Goal: Transaction & Acquisition: Subscribe to service/newsletter

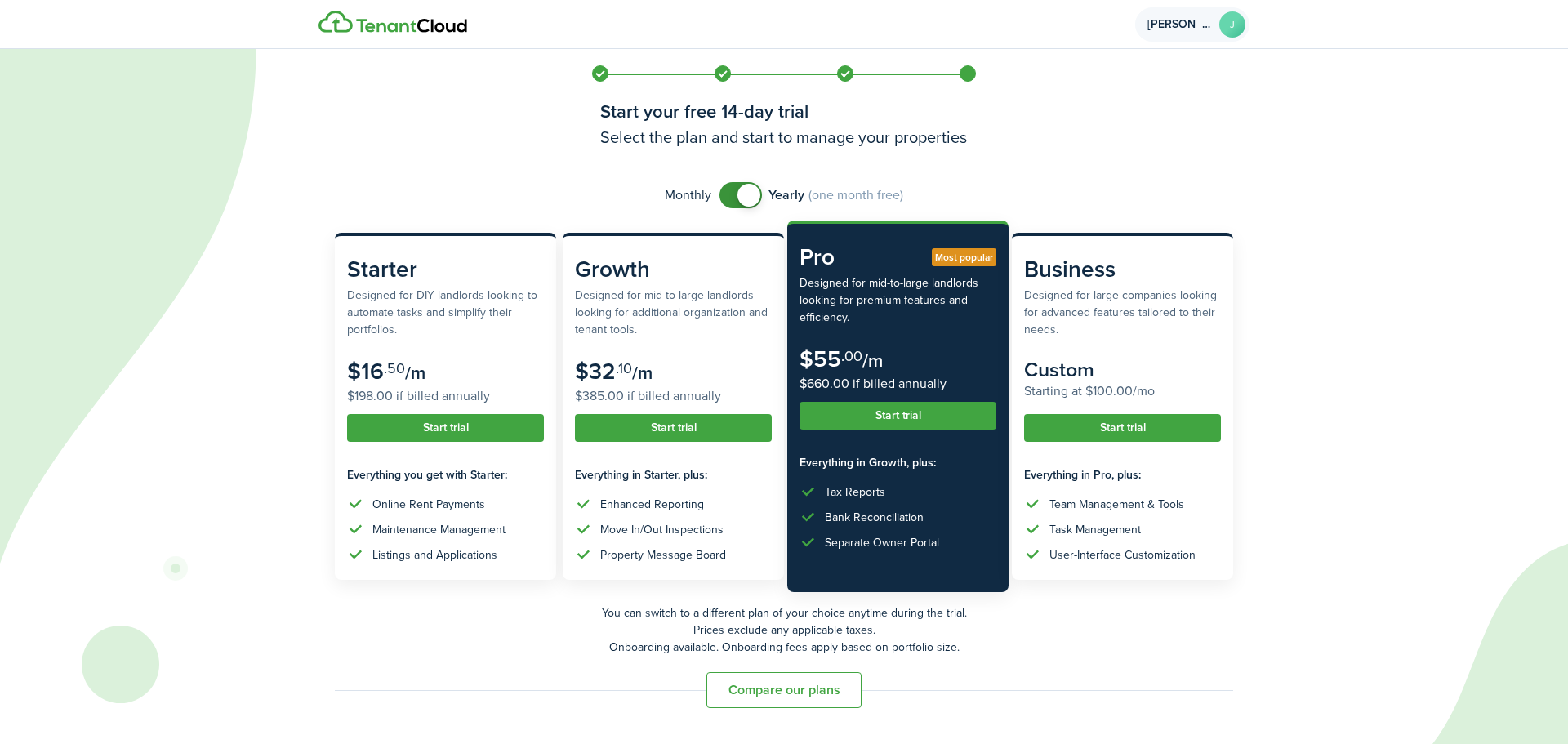
click at [1186, 31] on account-user-avatar "[PERSON_NAME]" at bounding box center [1192, 24] width 114 height 35
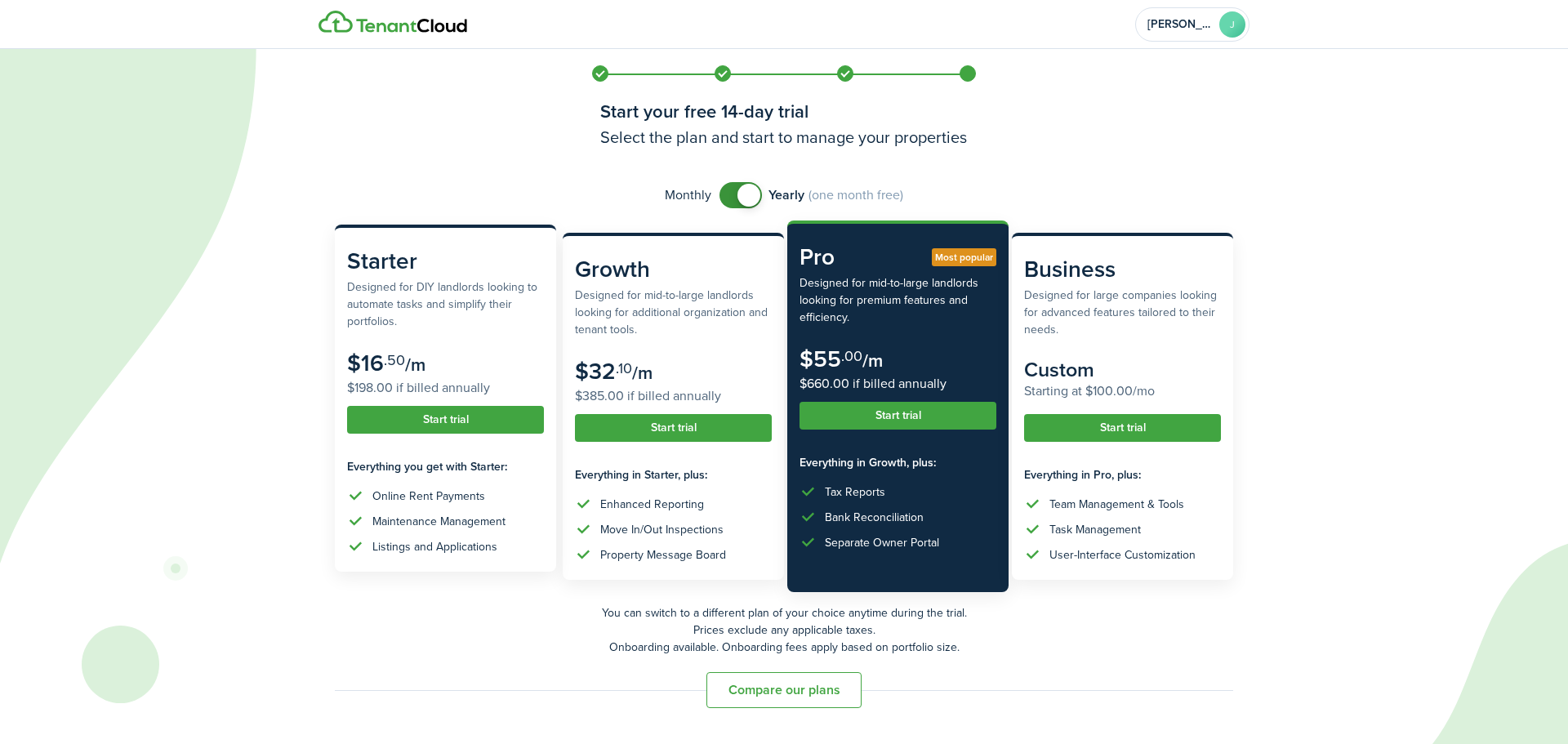
click at [399, 326] on subscription-pricing-card-description "Designed for DIY landlords looking to automate tasks and simplify their portfol…" at bounding box center [445, 304] width 197 height 52
click at [432, 424] on button "Start trial" at bounding box center [445, 420] width 197 height 28
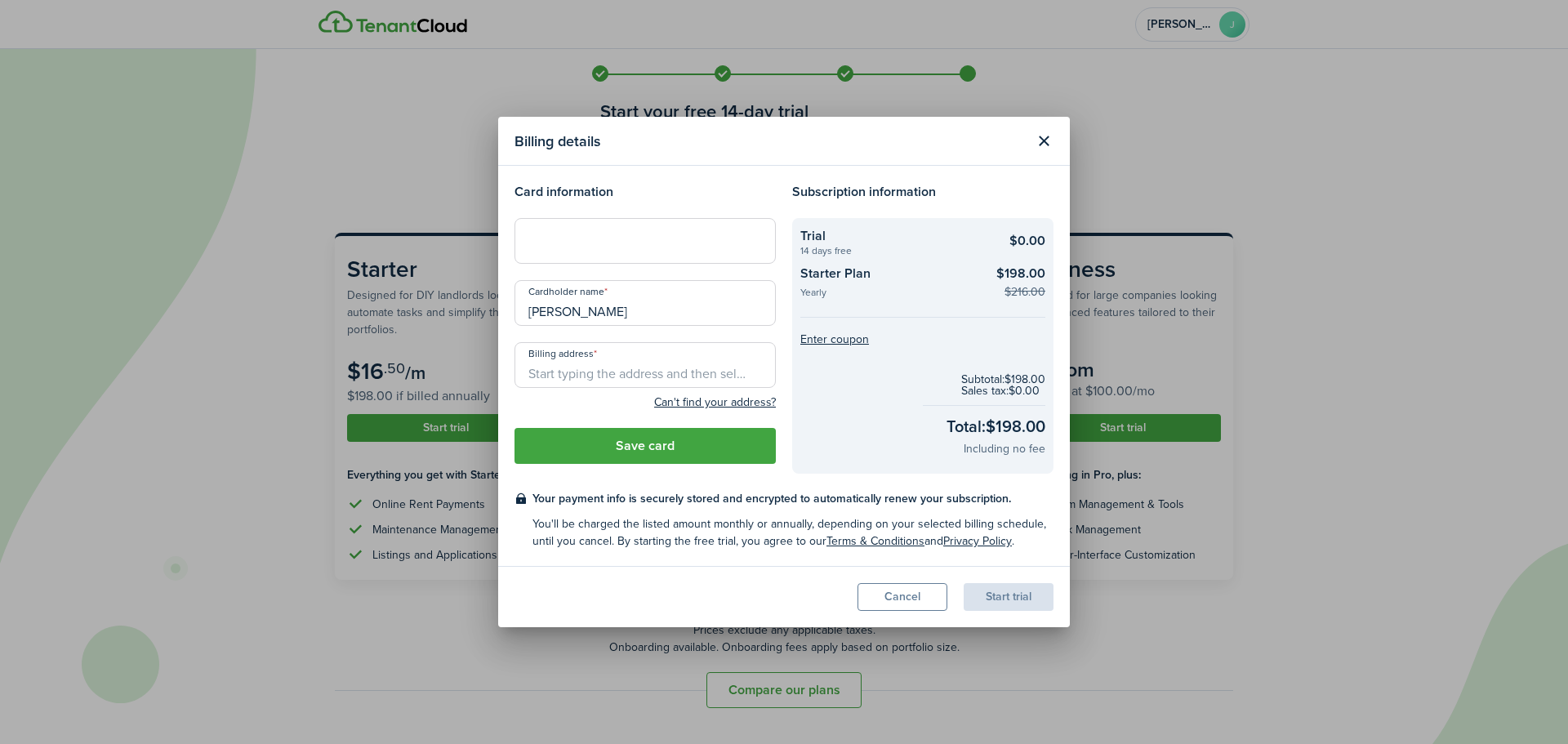
click at [906, 595] on button "Cancel" at bounding box center [902, 597] width 90 height 28
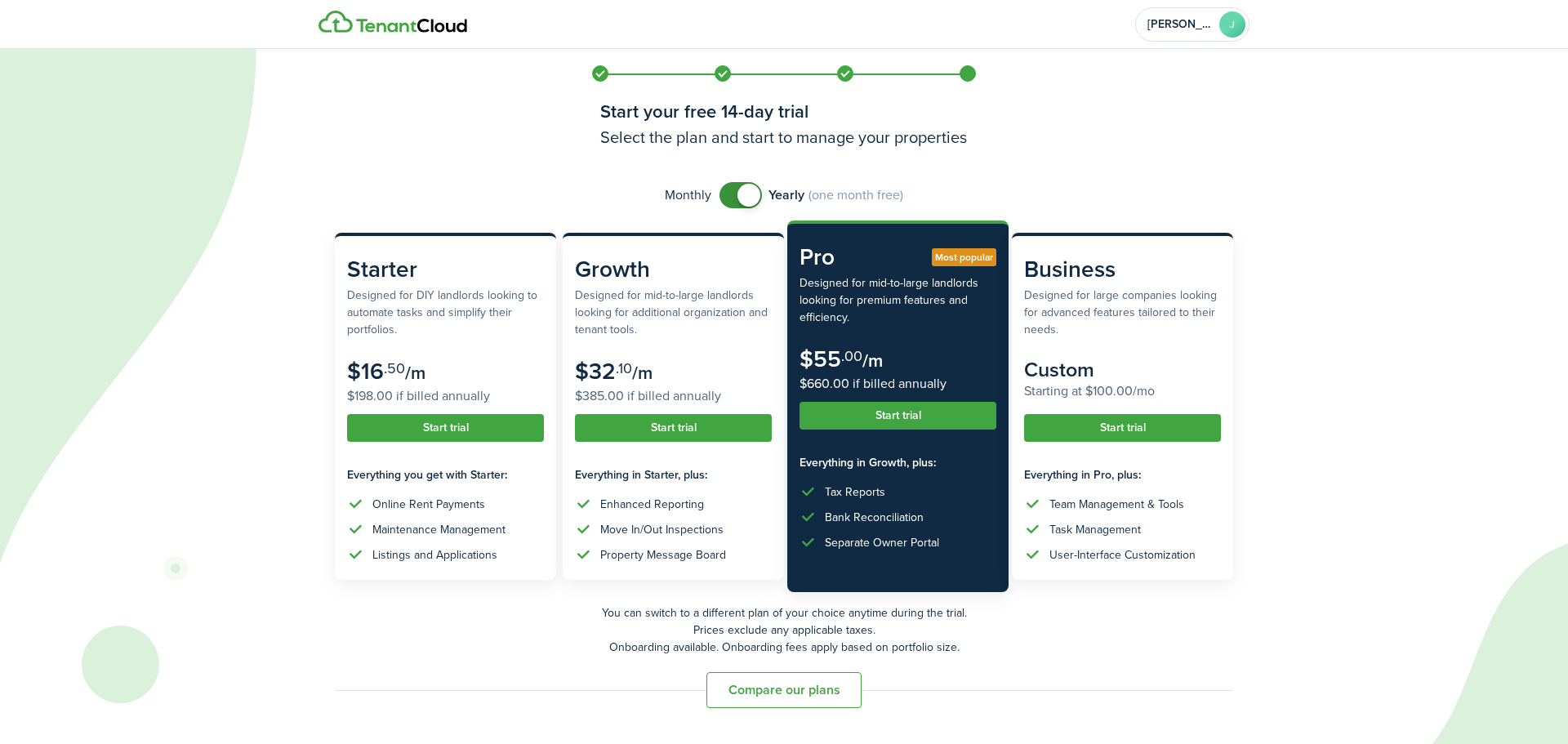
checkbox input "false"
click at [757, 201] on span at bounding box center [749, 195] width 23 height 23
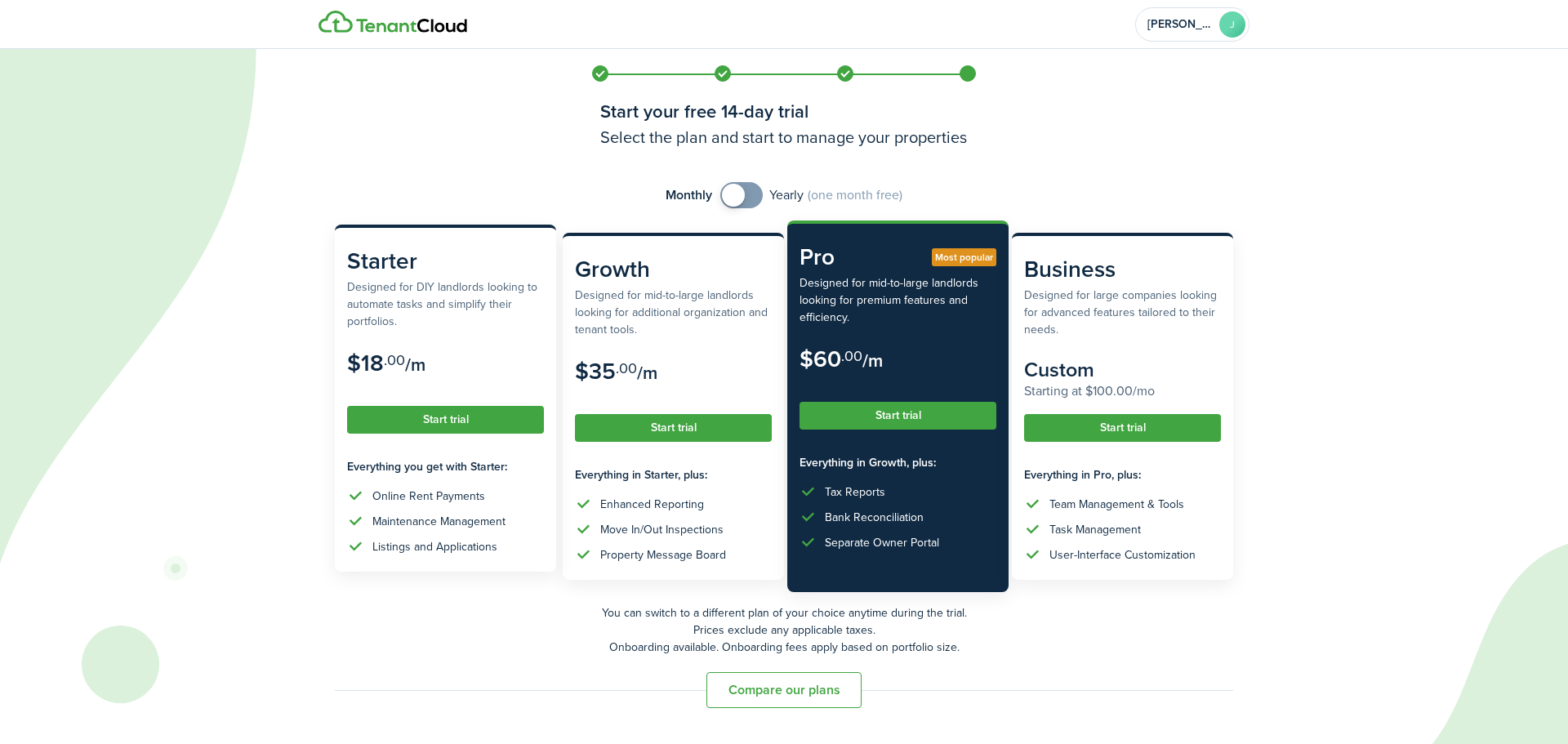
click at [477, 416] on button "Start trial" at bounding box center [445, 420] width 197 height 28
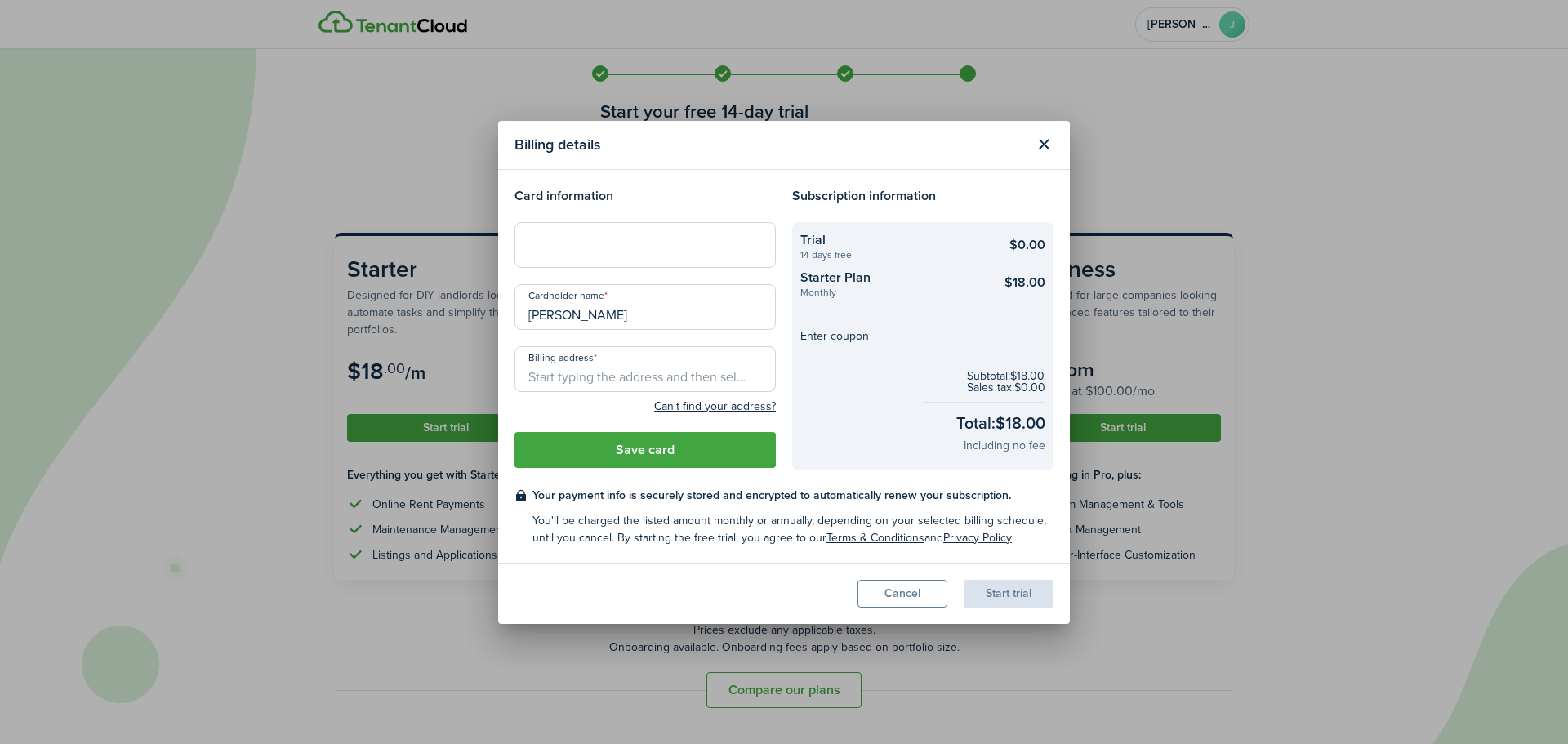
click at [613, 327] on input "[PERSON_NAME]" at bounding box center [646, 307] width 261 height 46
click at [598, 376] on input "Billing address" at bounding box center [646, 370] width 261 height 46
type input "1"
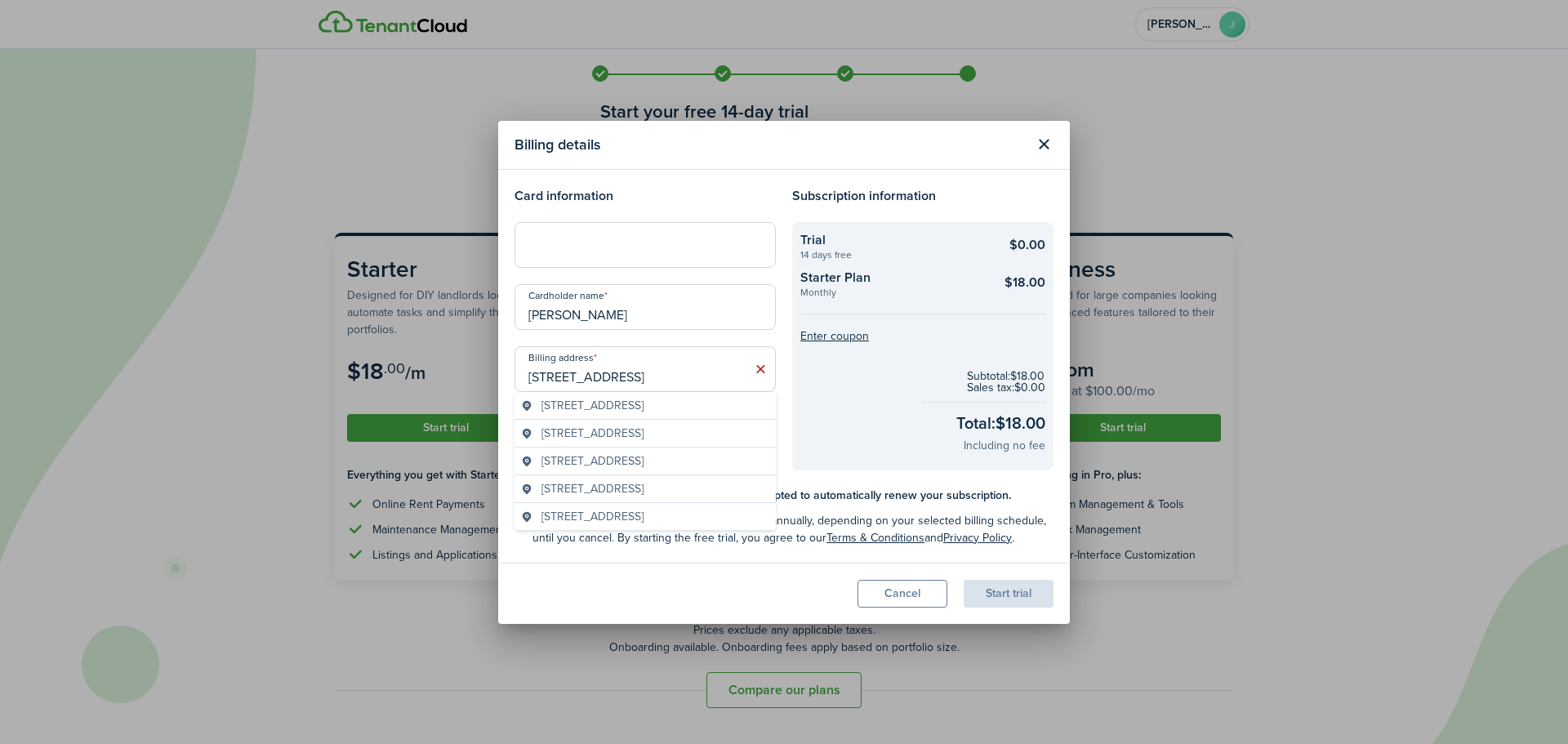
click at [596, 403] on span "[STREET_ADDRESS]" at bounding box center [592, 405] width 102 height 17
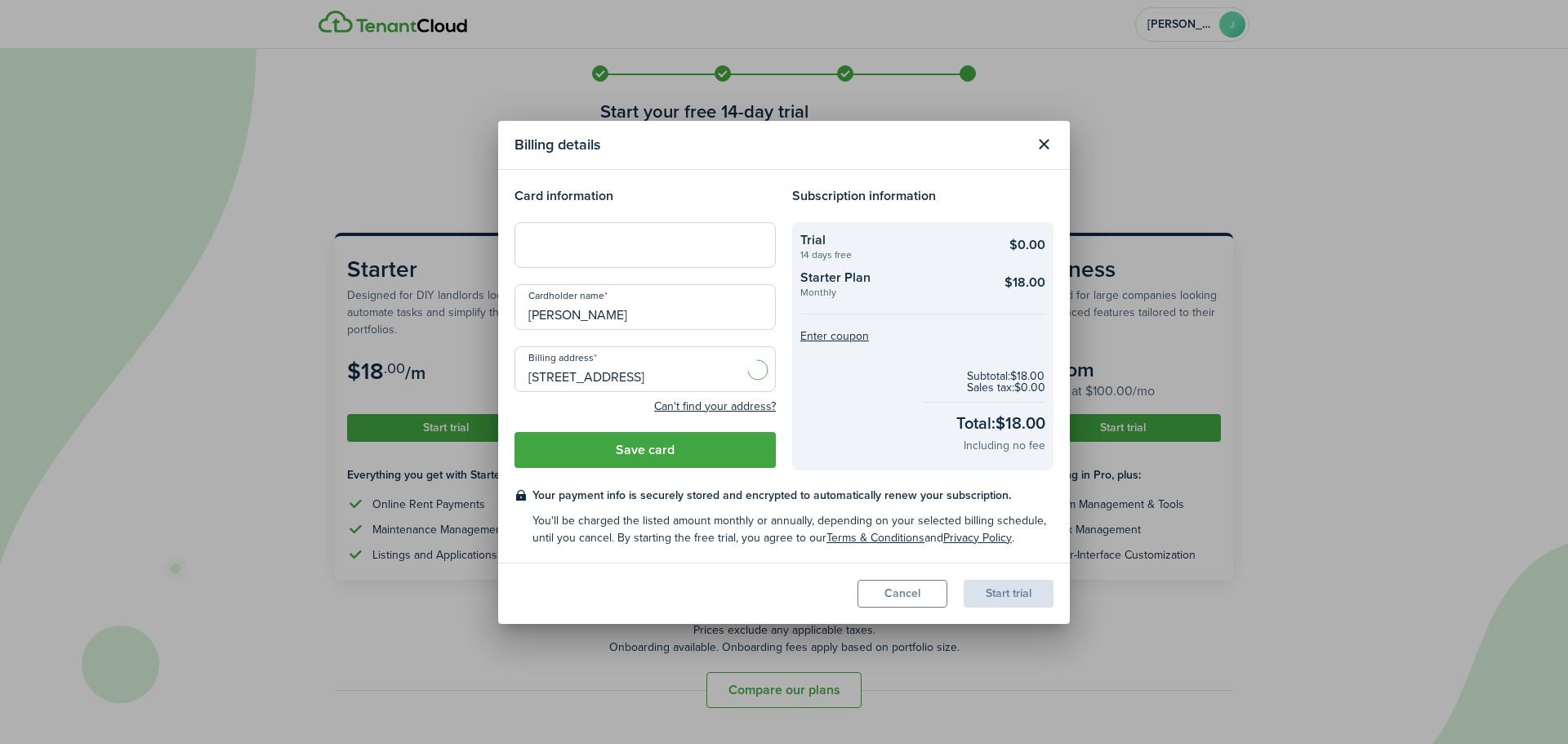
type input "[STREET_ADDRESS]"
click at [645, 443] on button "Save card" at bounding box center [646, 450] width 261 height 36
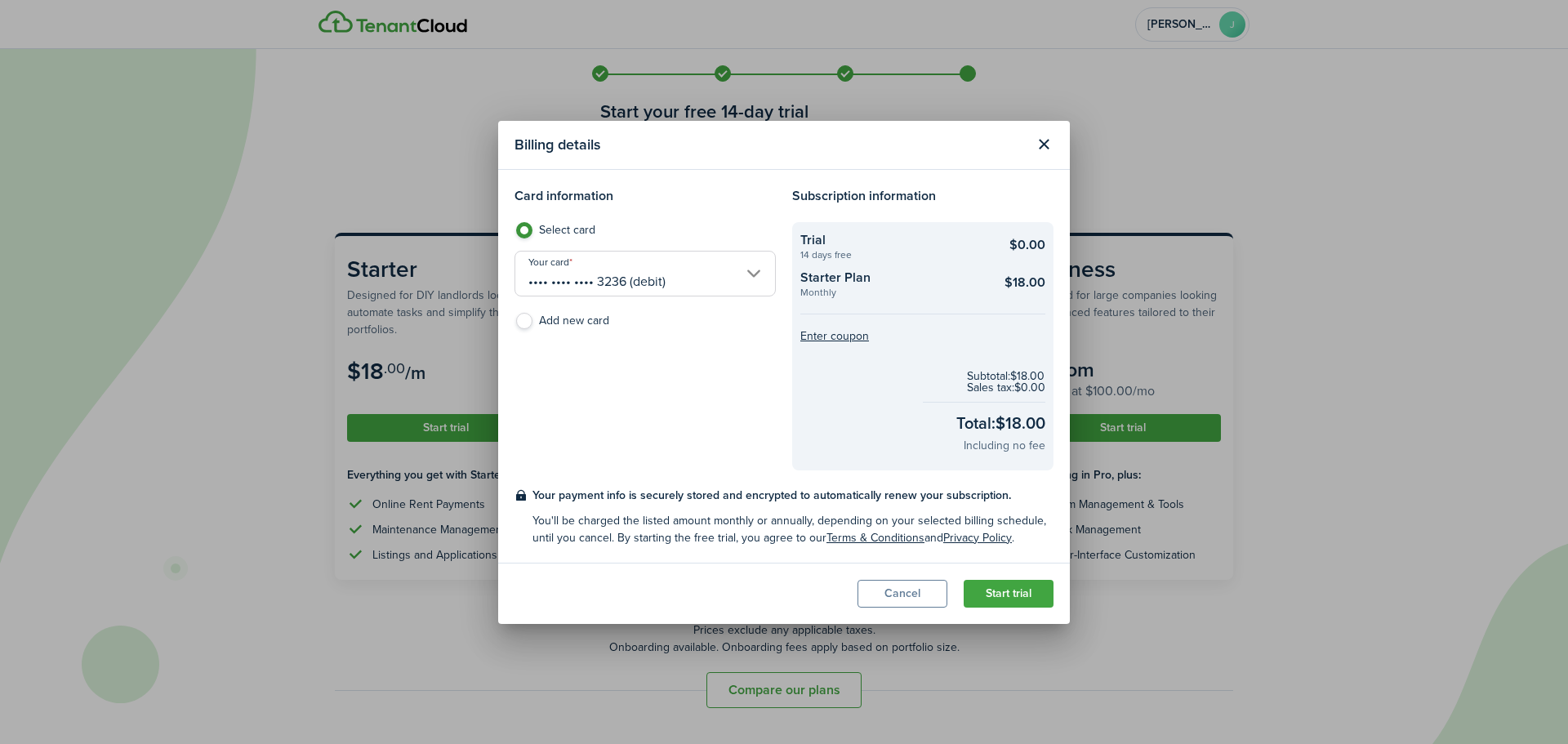
click at [1013, 599] on button "Start trial" at bounding box center [1008, 593] width 90 height 28
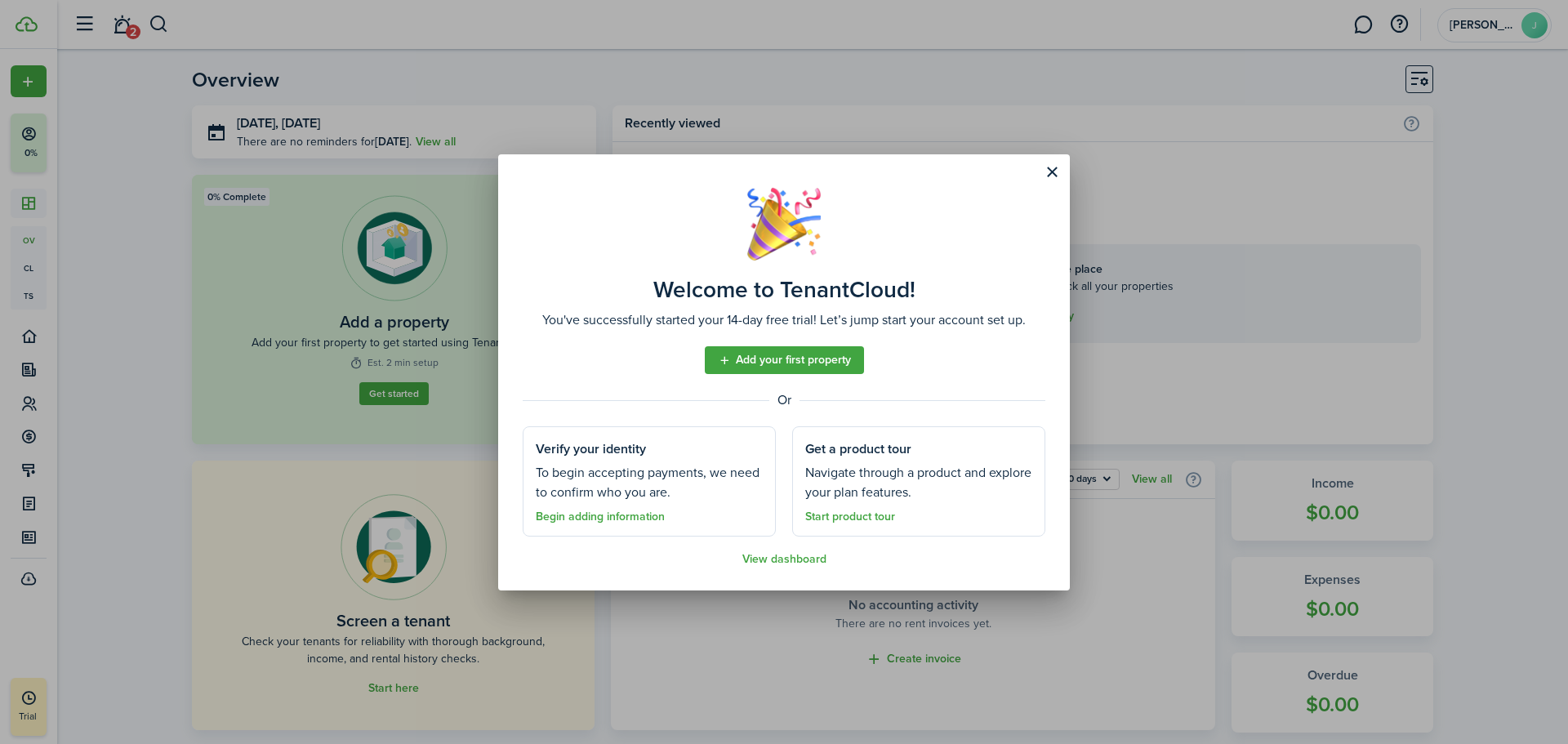
click at [1052, 178] on button "Close modal" at bounding box center [1052, 172] width 28 height 28
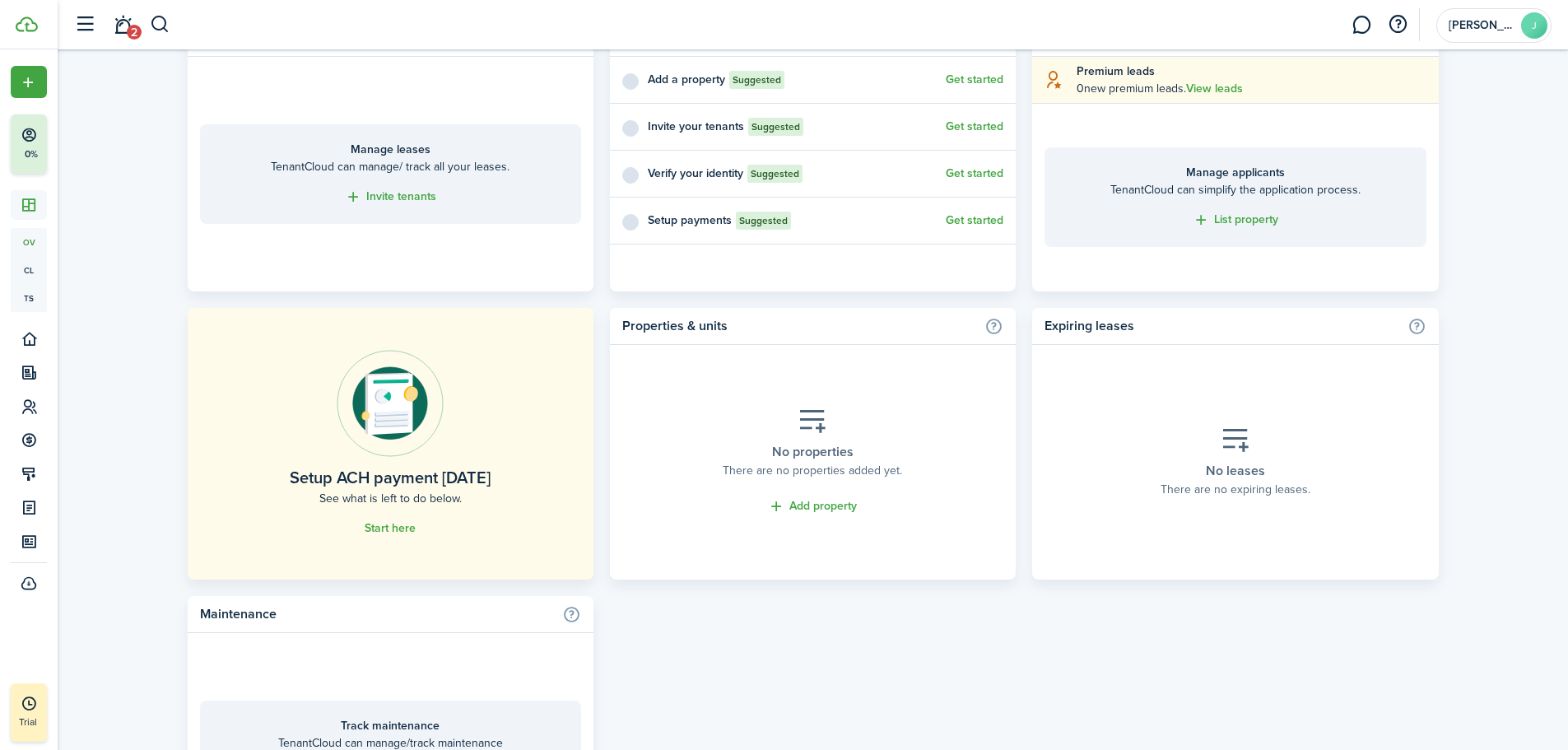
scroll to position [741, 0]
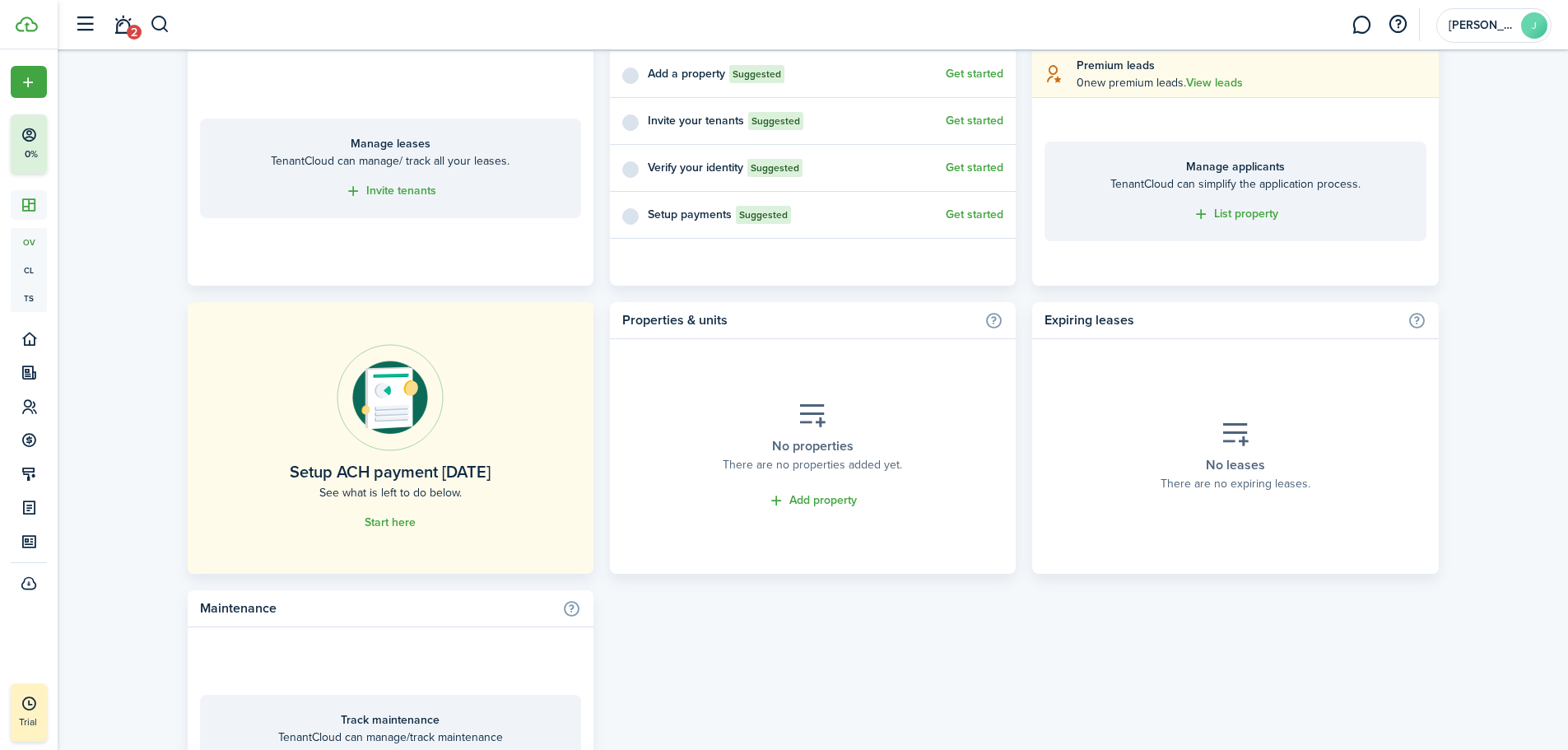
click at [400, 520] on link "Start here" at bounding box center [389, 522] width 51 height 13
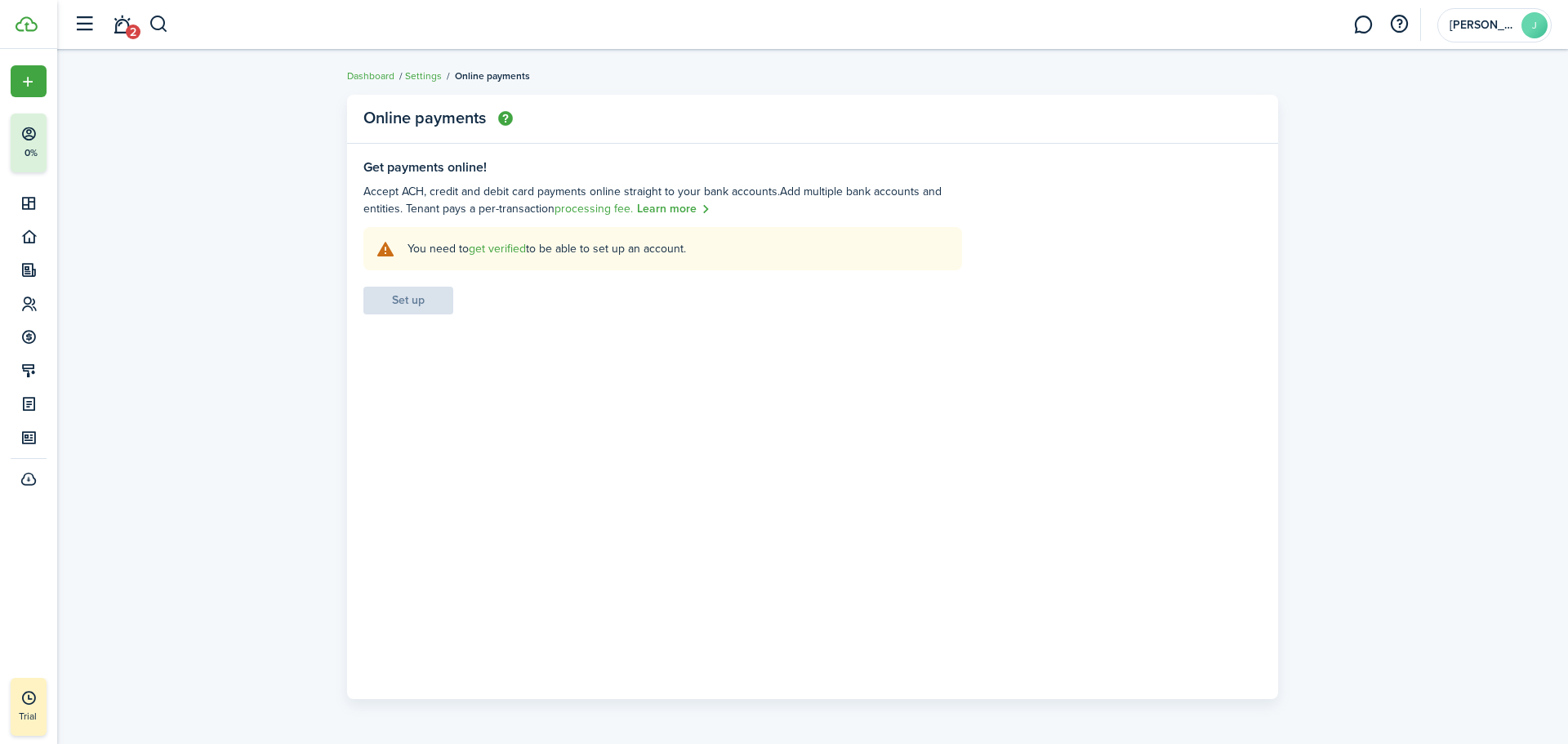
click at [672, 213] on link "Learn more" at bounding box center [674, 209] width 73 height 19
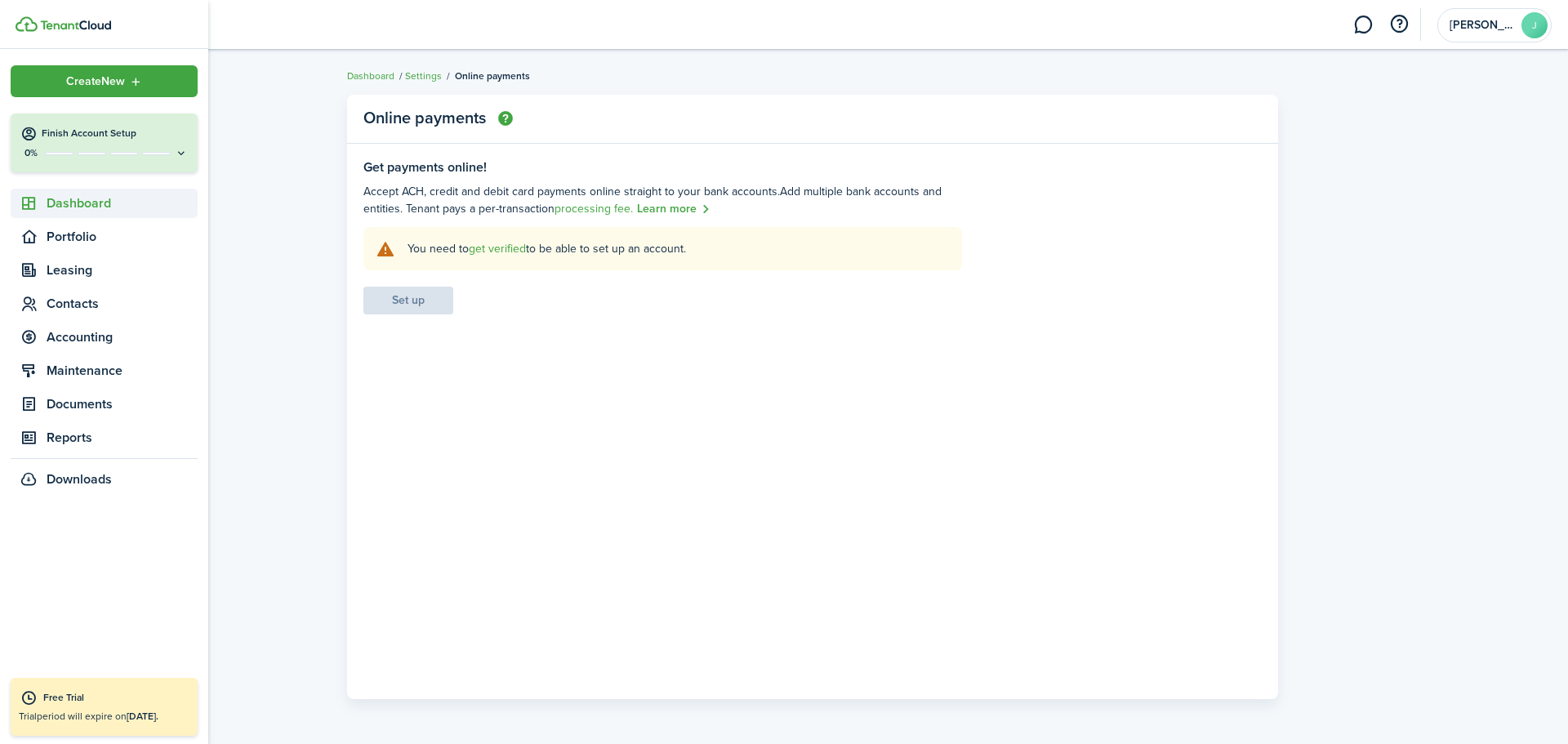
click at [65, 199] on span "Dashboard" at bounding box center [122, 203] width 152 height 20
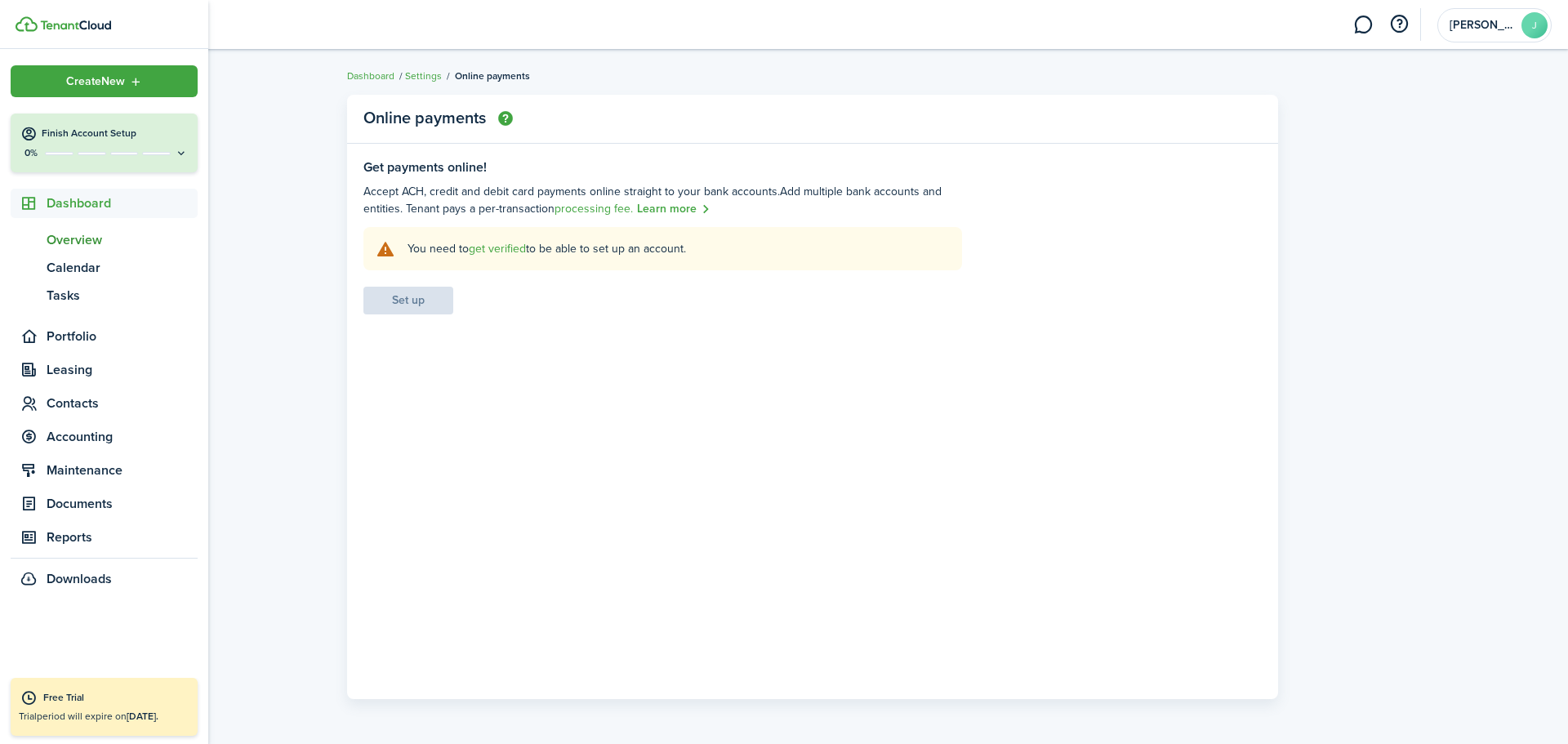
click at [81, 242] on span "Overview" at bounding box center [122, 241] width 152 height 20
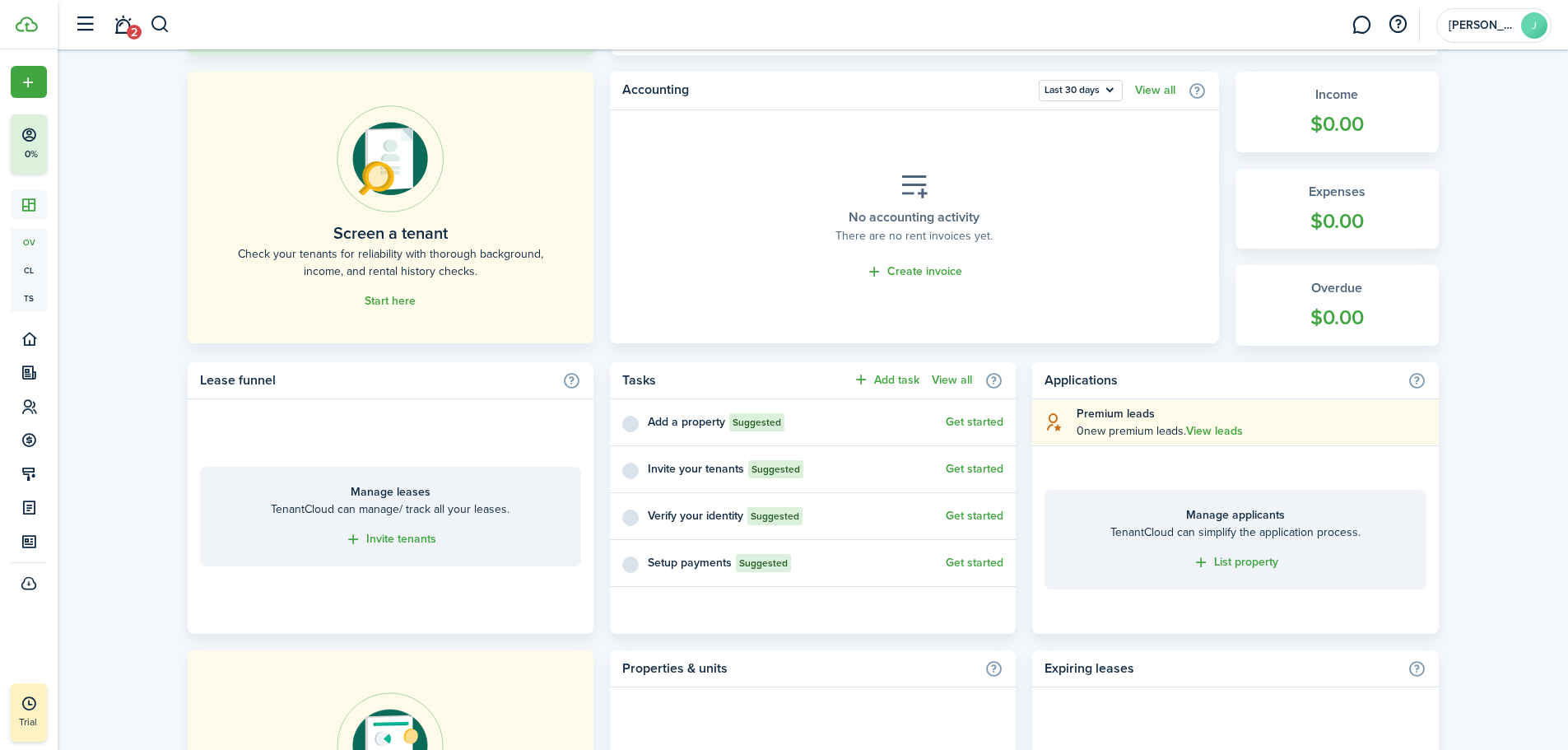
scroll to position [494, 0]
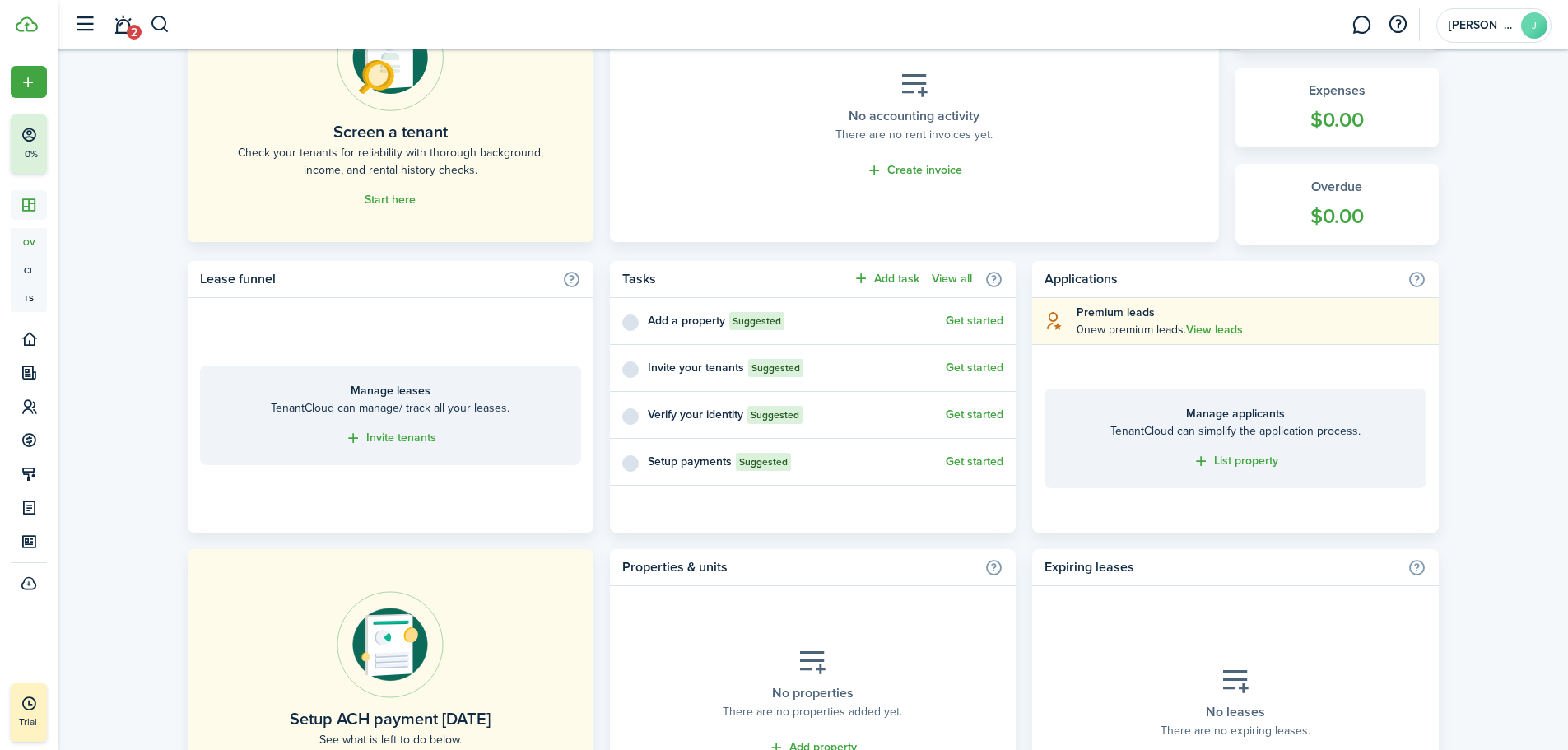
click at [964, 459] on link "Get started" at bounding box center [974, 461] width 58 height 13
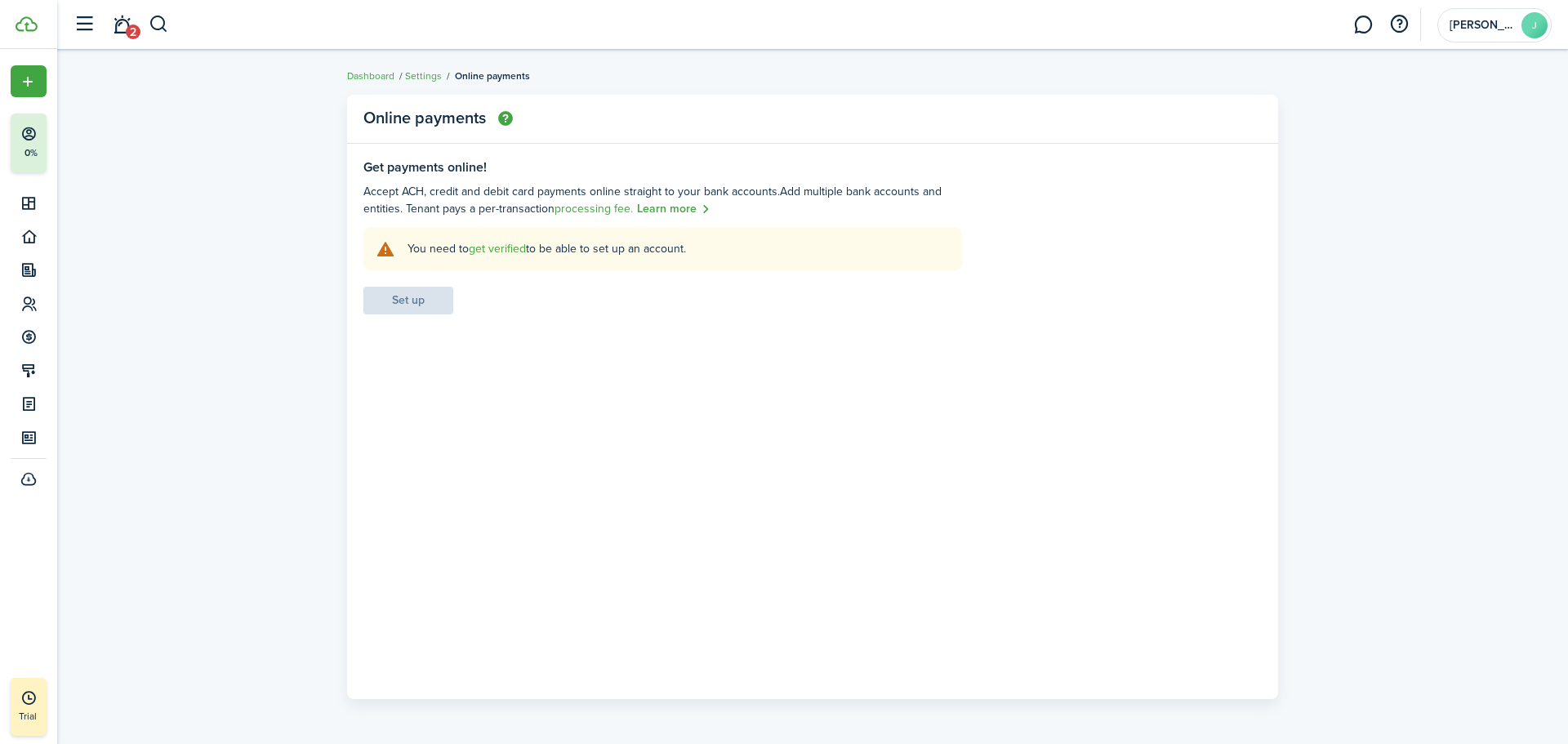
click at [490, 250] on link "get verified" at bounding box center [497, 248] width 57 height 17
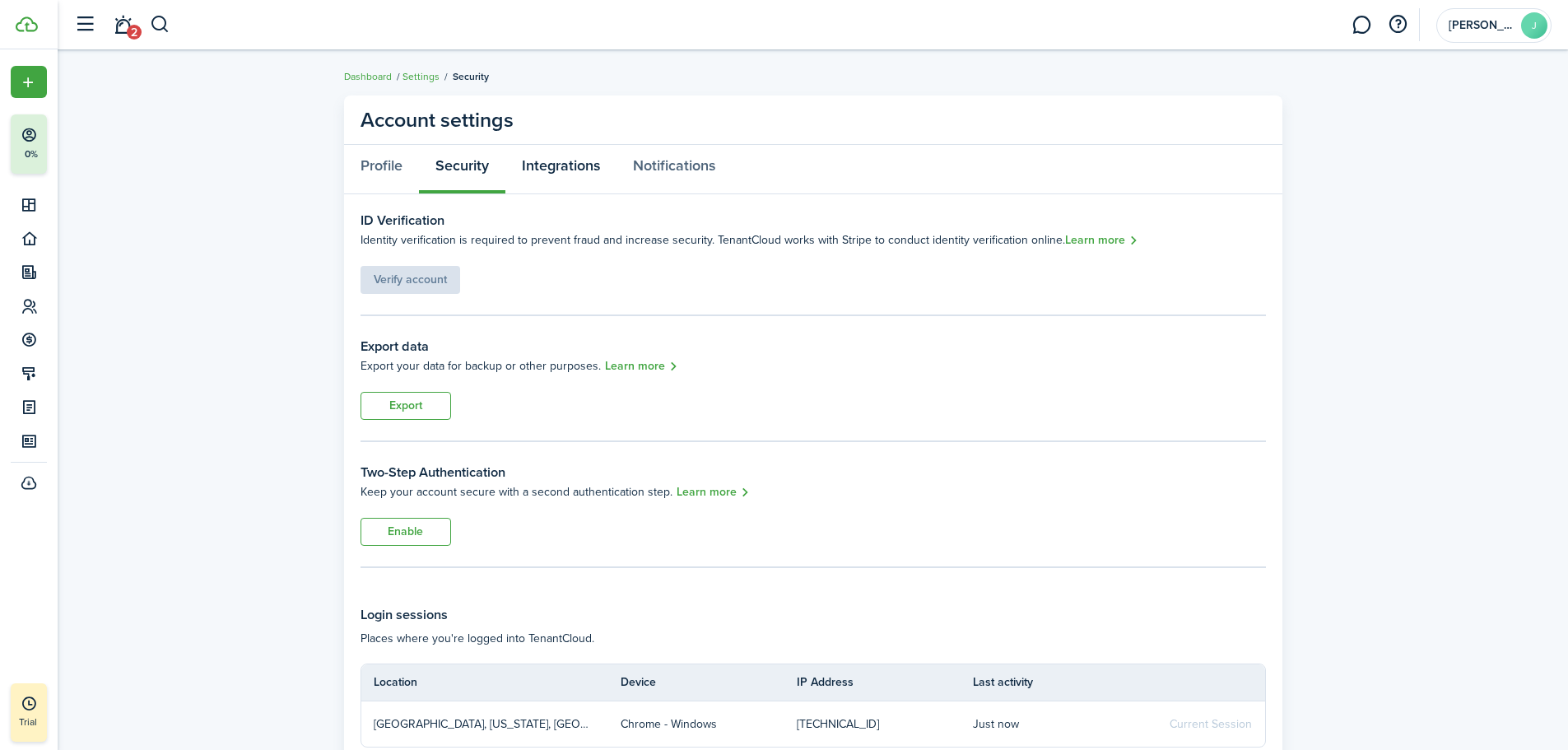
click at [554, 168] on link "Integrations" at bounding box center [560, 169] width 111 height 49
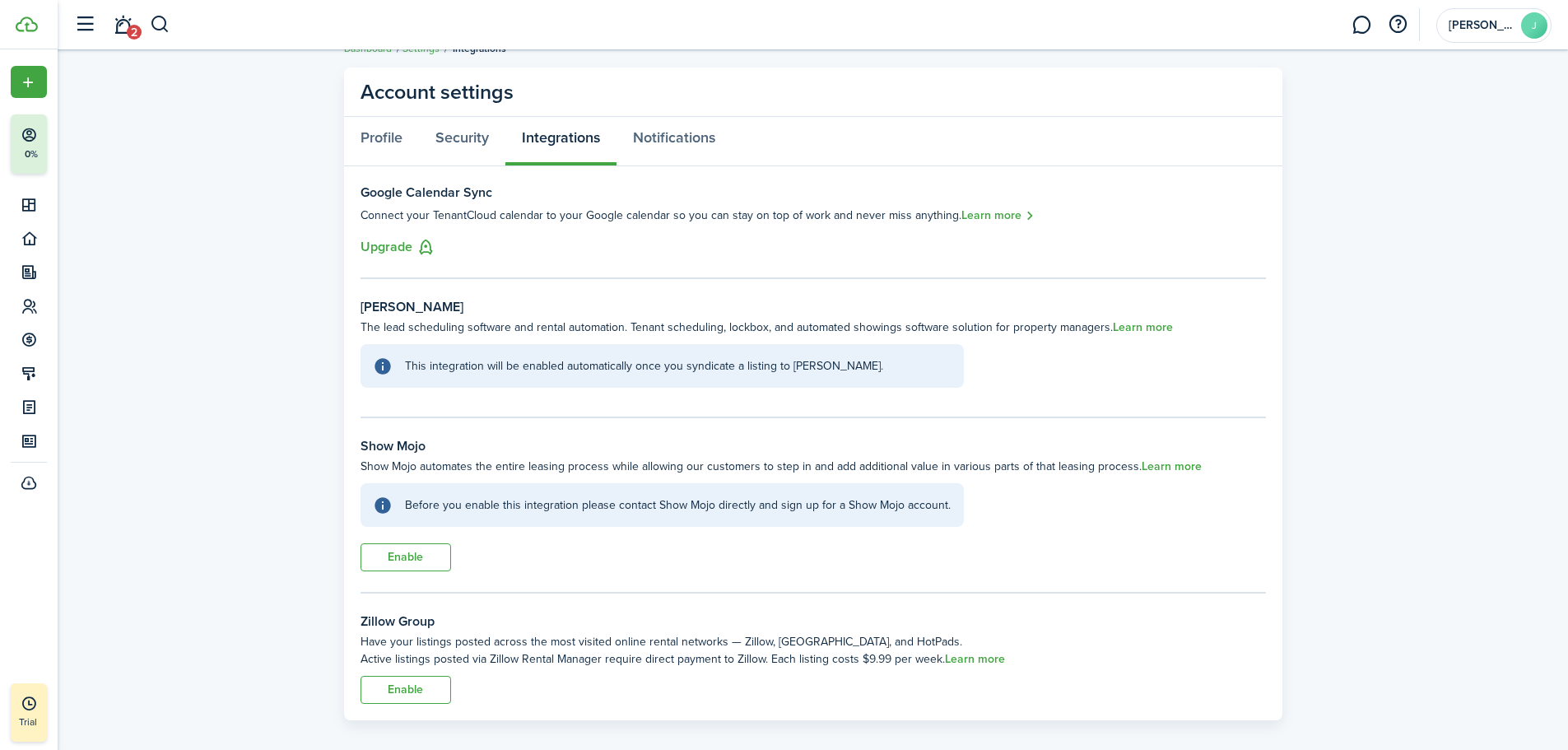
scroll to position [44, 0]
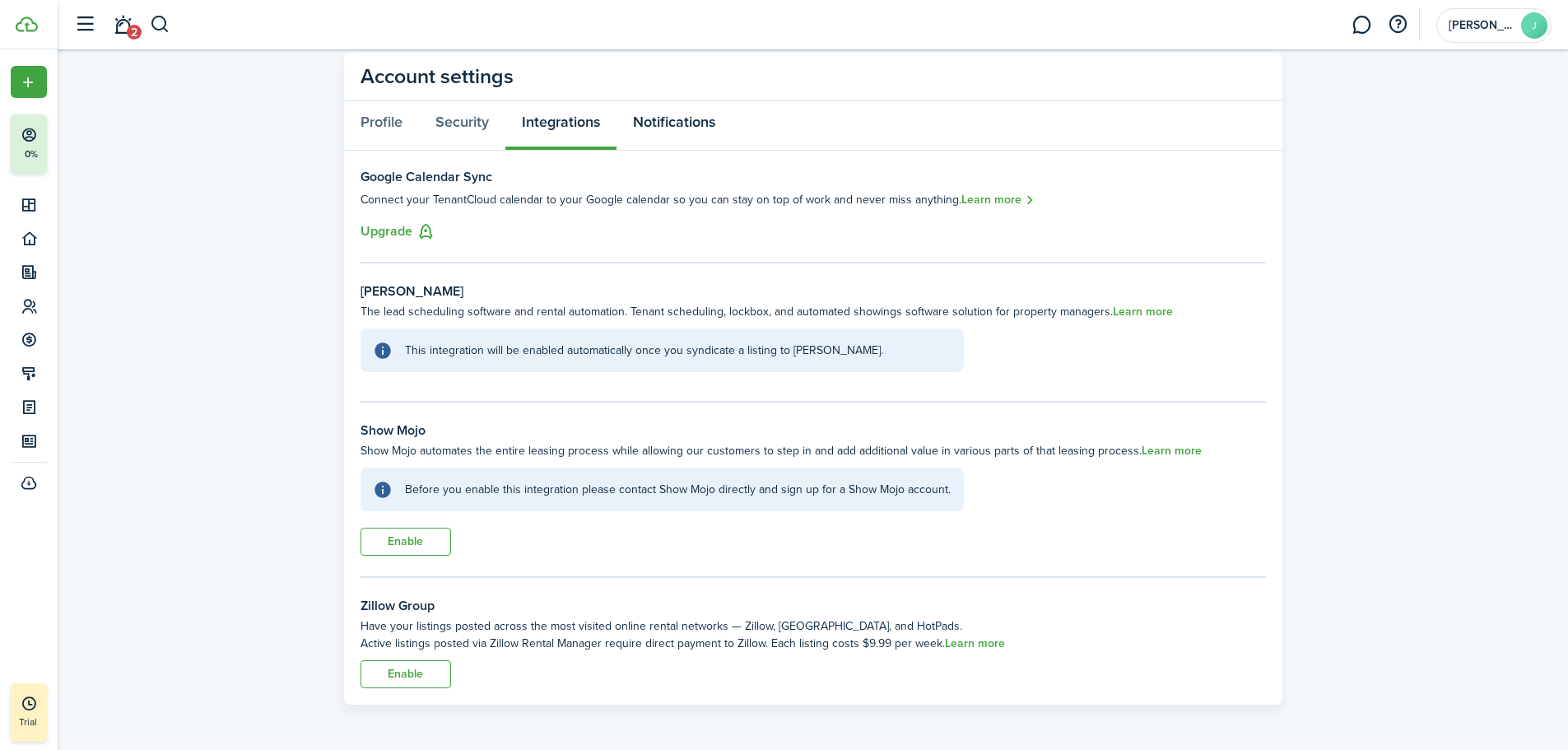
click at [683, 130] on link "Notifications" at bounding box center [674, 125] width 115 height 49
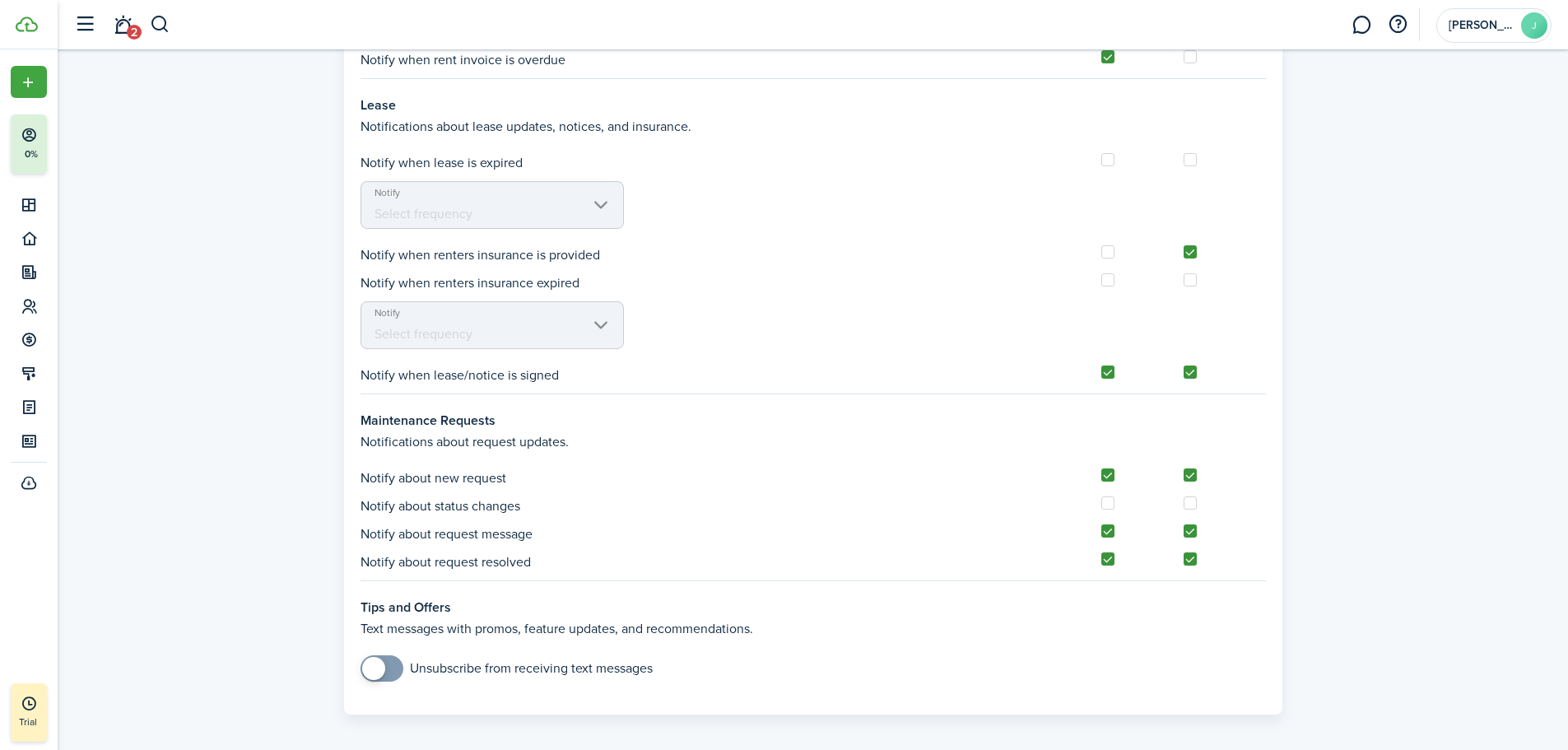
scroll to position [1438, 0]
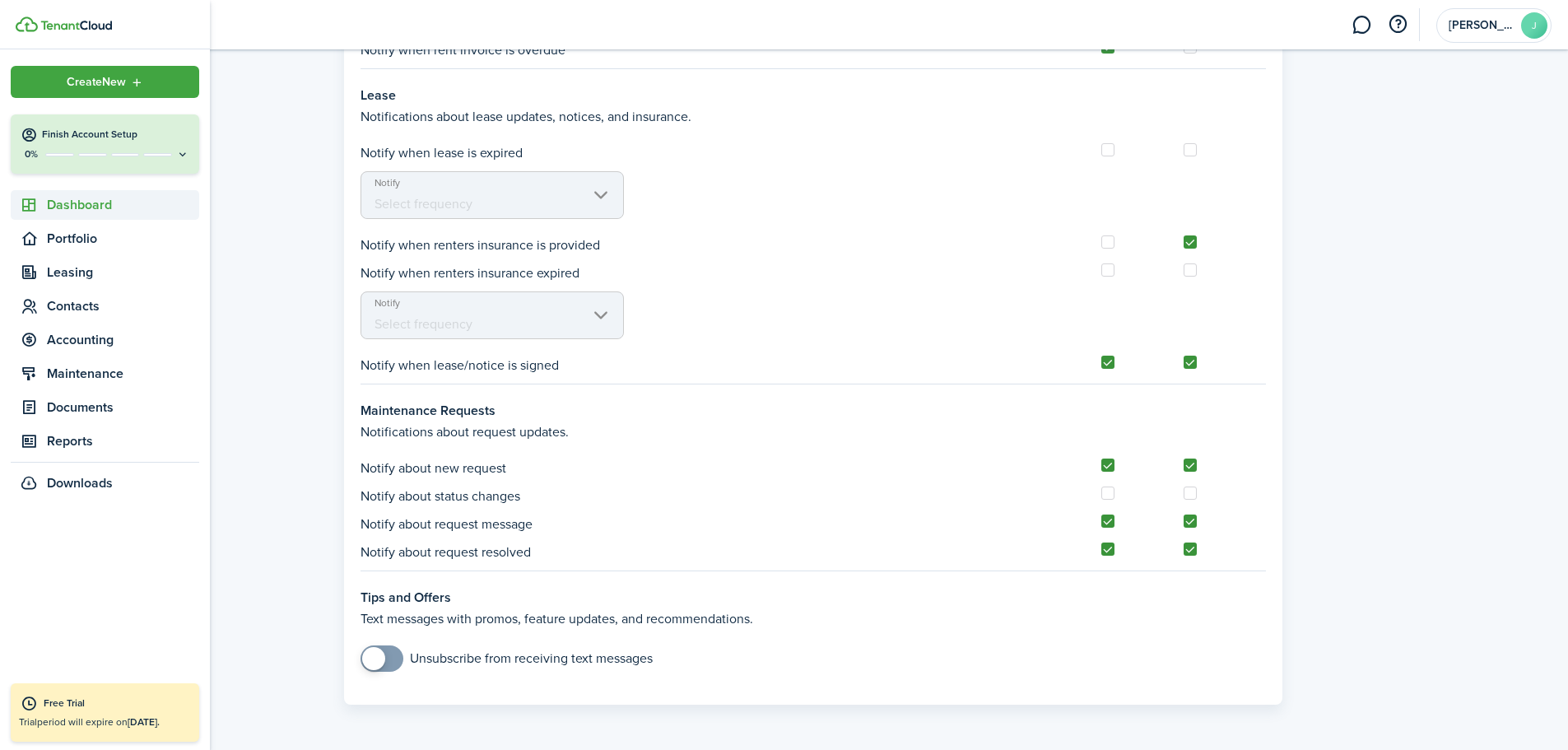
click at [70, 205] on span "Dashboard" at bounding box center [123, 205] width 153 height 20
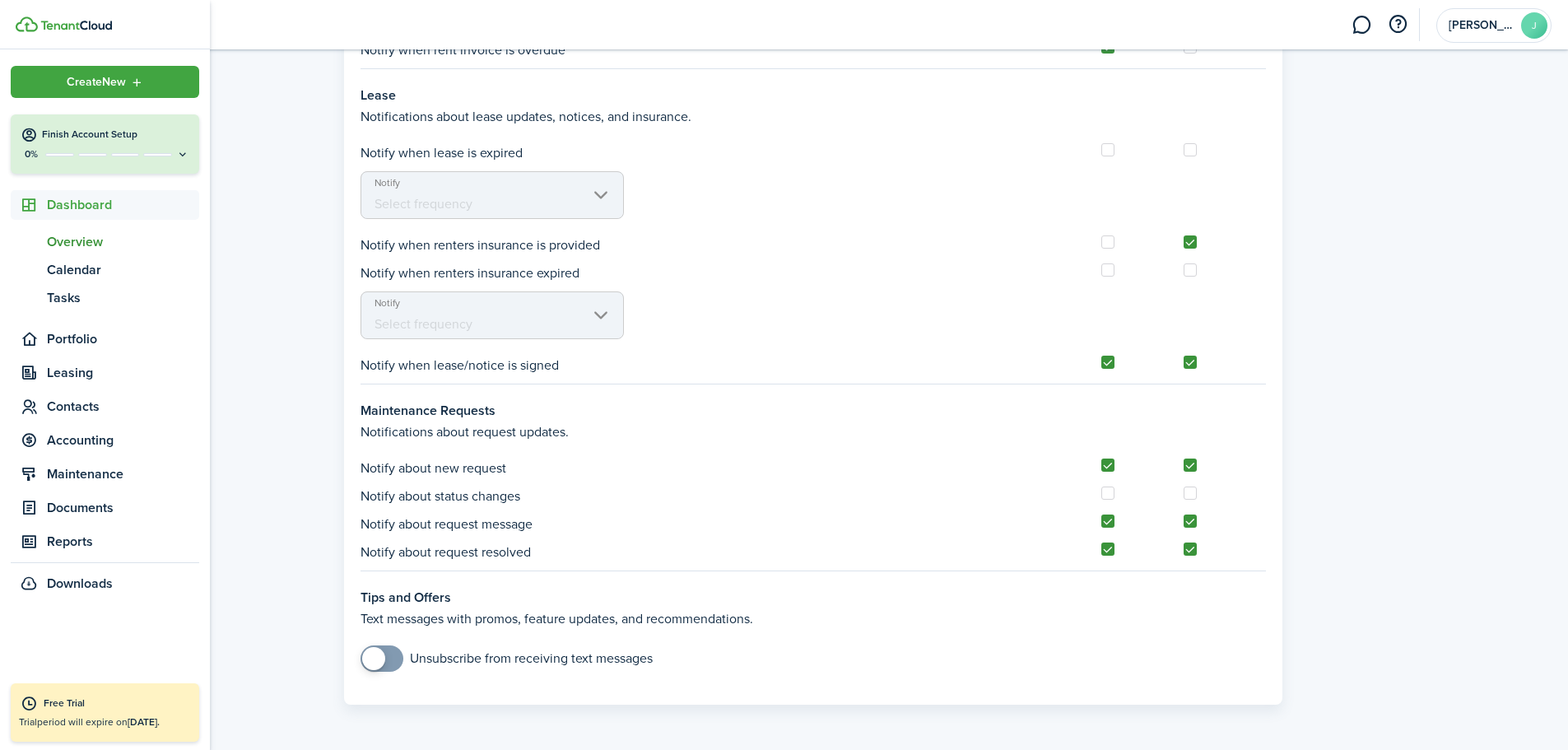
click at [78, 242] on span "Overview" at bounding box center [123, 243] width 153 height 20
